Goal: Find specific page/section: Find specific page/section

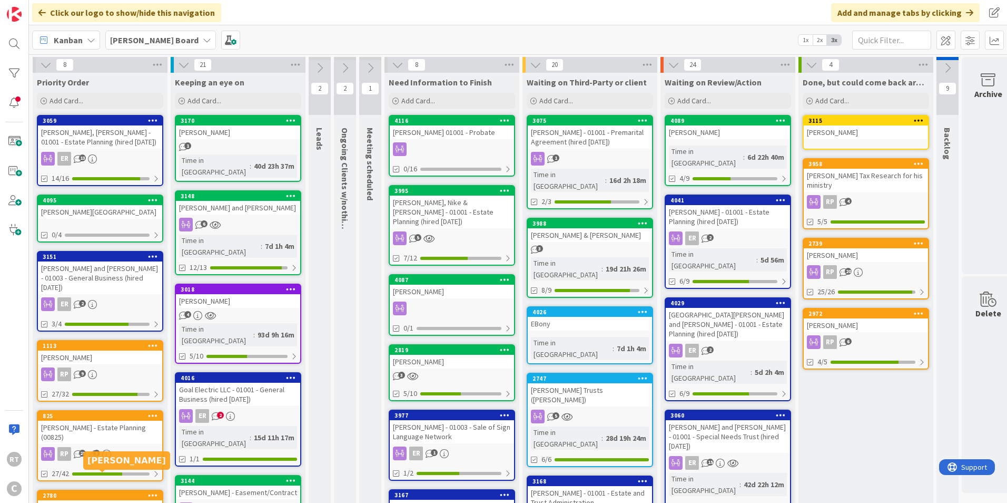
scroll to position [211, 0]
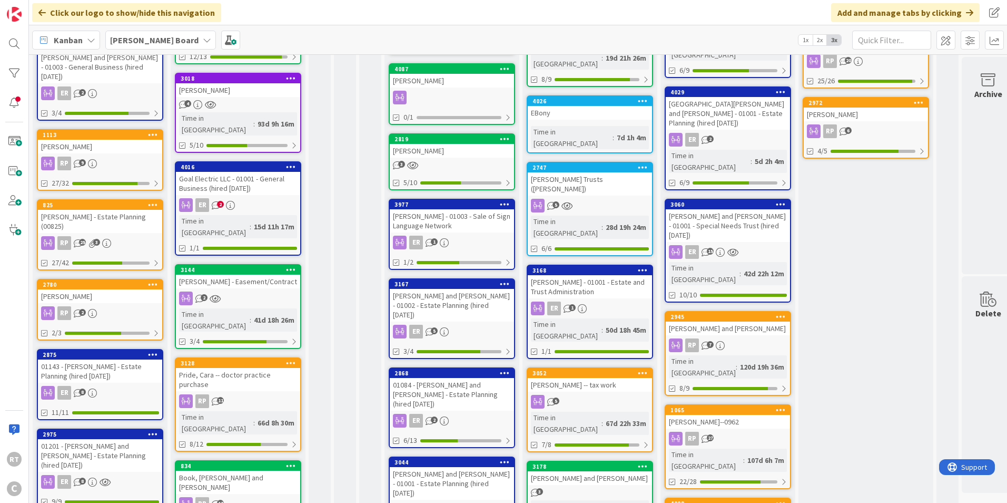
click at [100, 210] on div "[PERSON_NAME] - Estate Planning (00825)" at bounding box center [100, 221] width 124 height 23
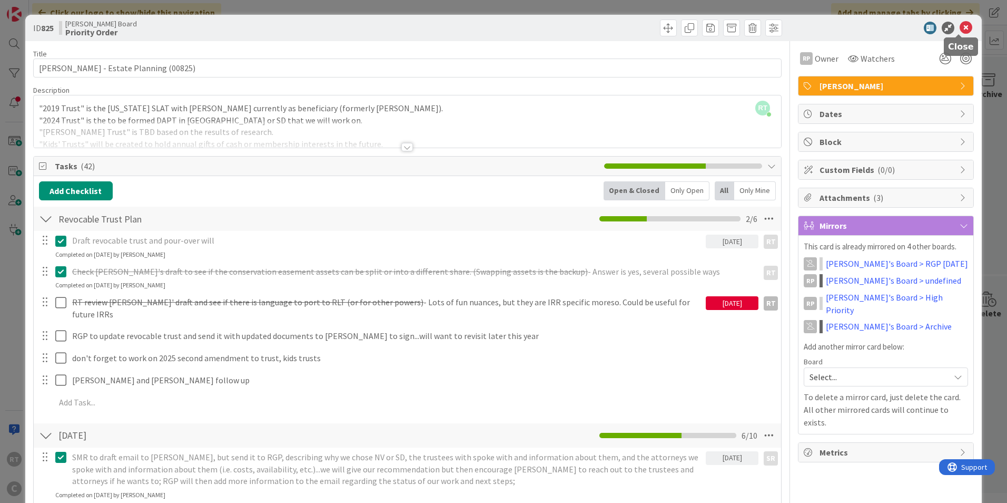
click at [962, 28] on icon at bounding box center [966, 28] width 13 height 13
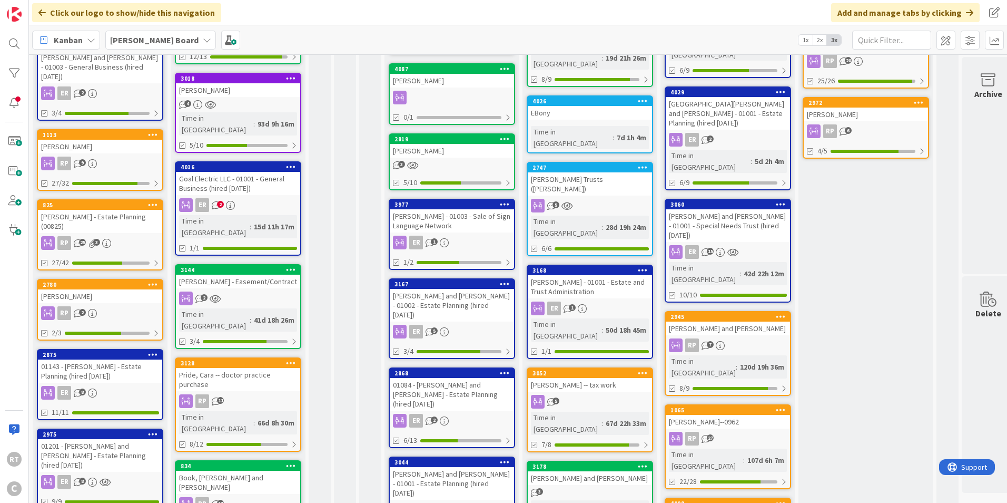
click at [107, 210] on div "[PERSON_NAME] - Estate Planning (00825)" at bounding box center [100, 221] width 124 height 23
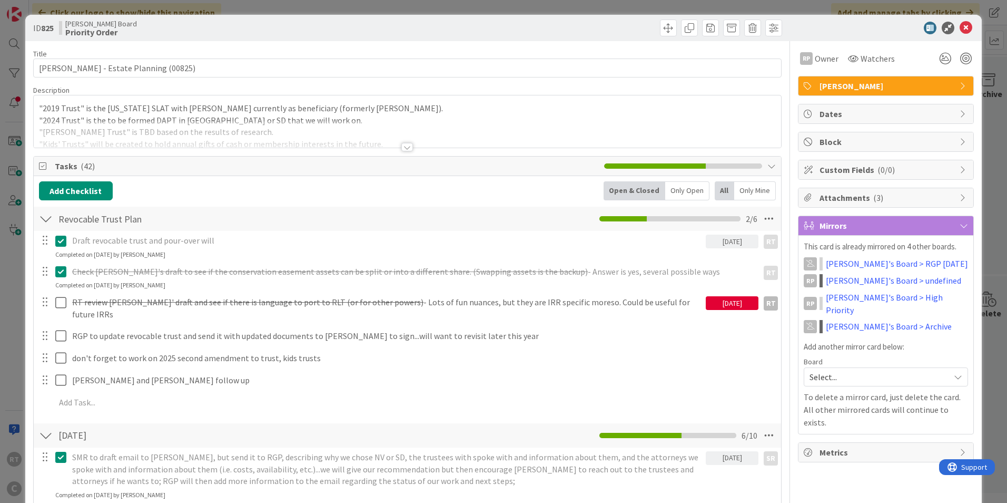
click at [962, 26] on icon at bounding box center [966, 28] width 13 height 13
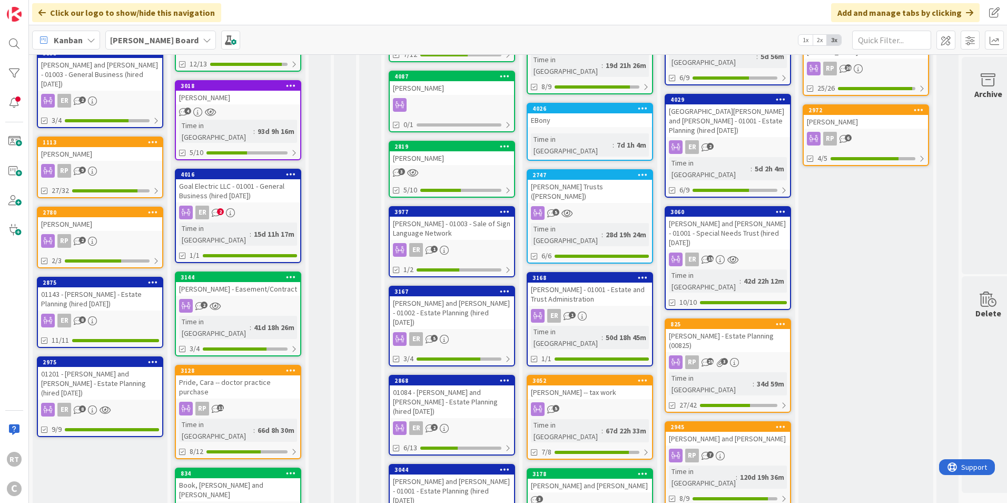
scroll to position [211, 0]
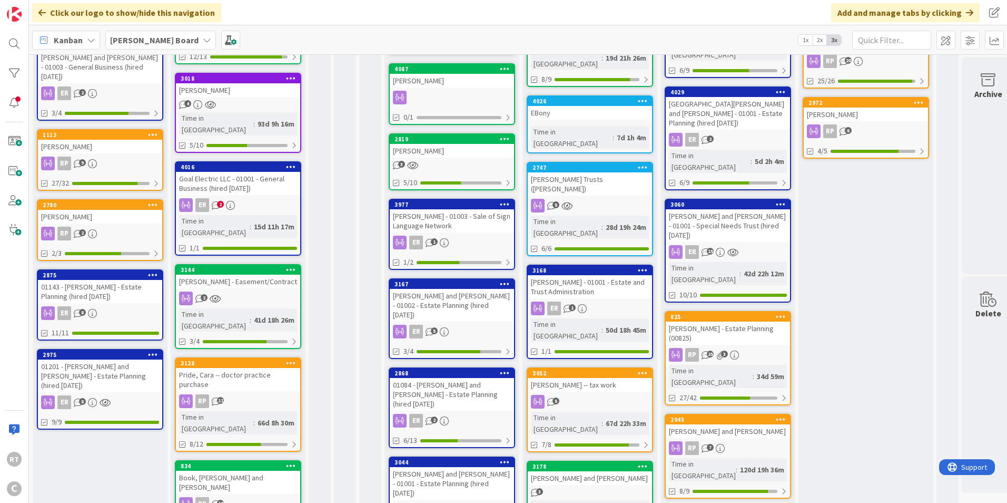
click at [210, 470] on div "Book, [PERSON_NAME] and [PERSON_NAME]" at bounding box center [238, 481] width 124 height 23
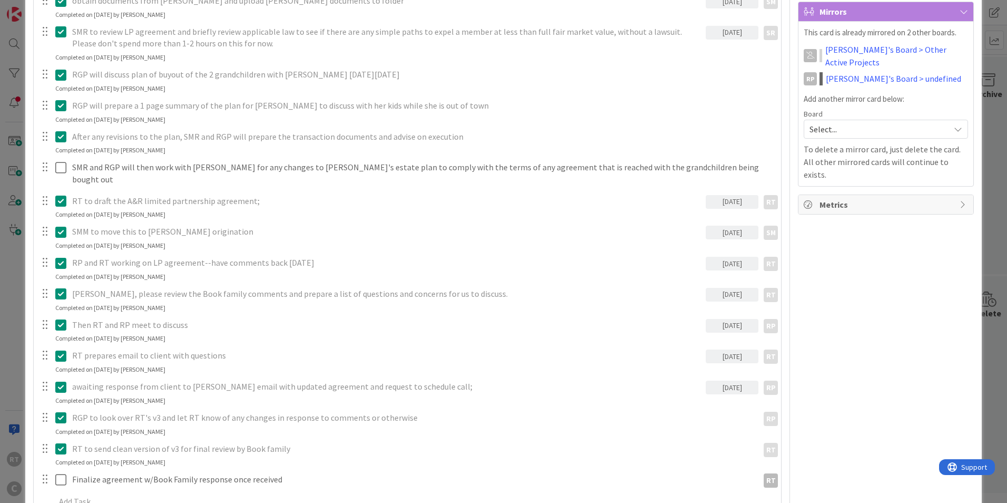
scroll to position [316, 0]
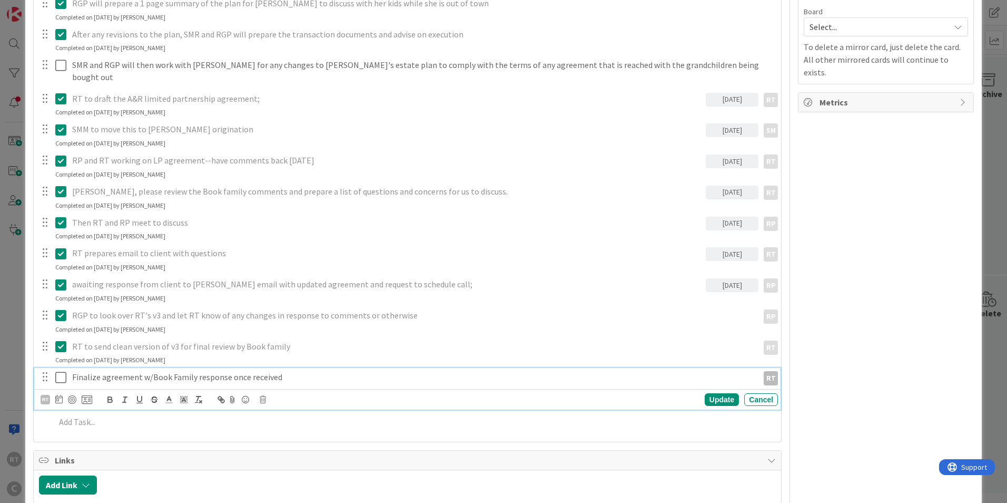
click at [61, 371] on icon at bounding box center [60, 377] width 11 height 13
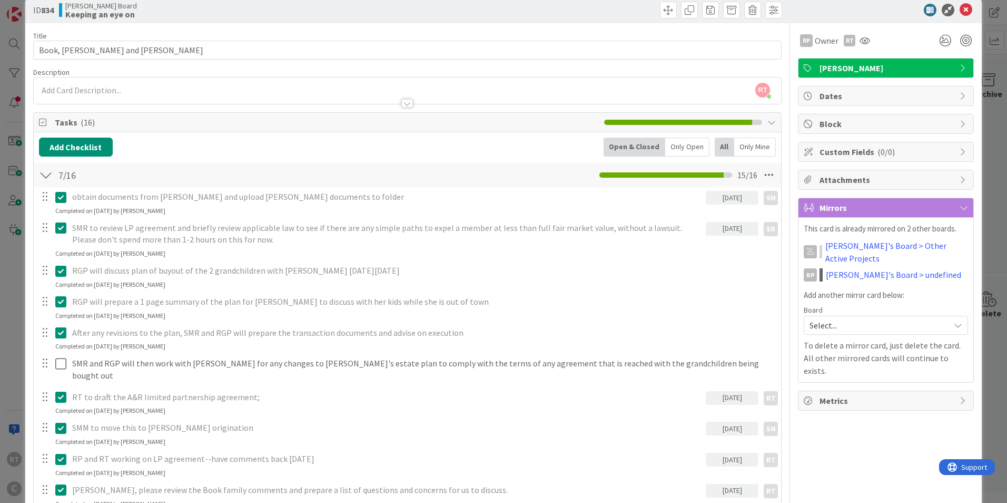
scroll to position [0, 0]
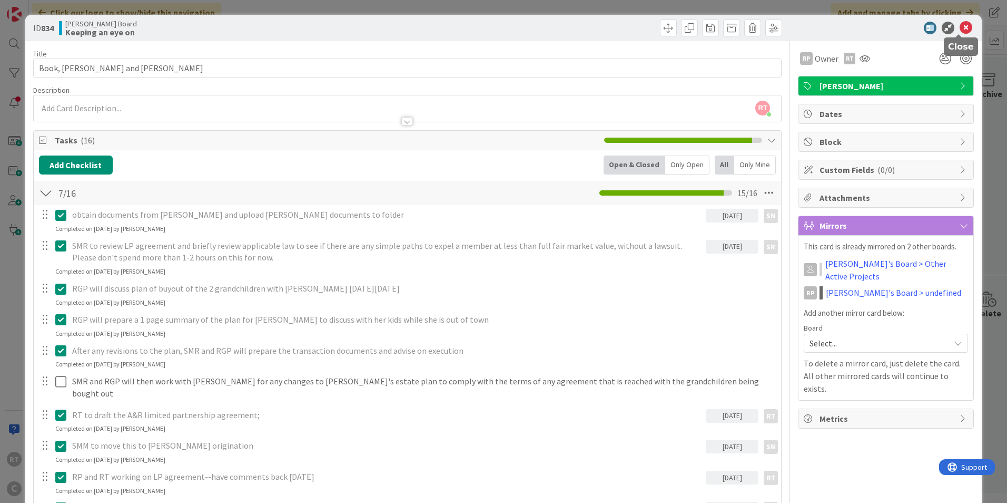
click at [962, 32] on icon at bounding box center [966, 28] width 13 height 13
